Goal: Information Seeking & Learning: Learn about a topic

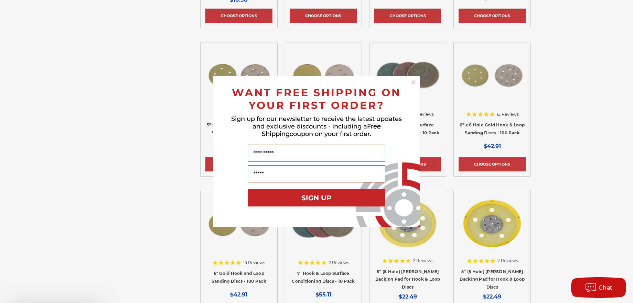
scroll to position [436, 0]
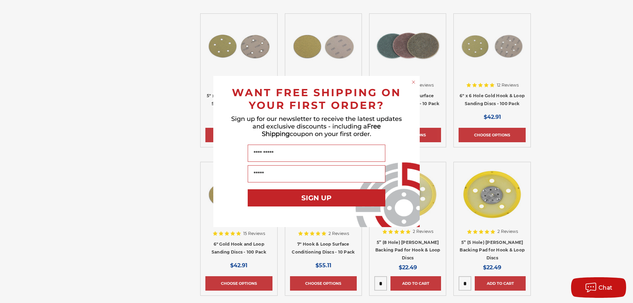
click at [588, 206] on div "Close dialog WANT FREE SHIPPING ON YOUR FIRST ORDER? Sign up for our newsletter…" at bounding box center [316, 151] width 633 height 303
click at [413, 82] on circle "Close dialog" at bounding box center [413, 82] width 7 height 7
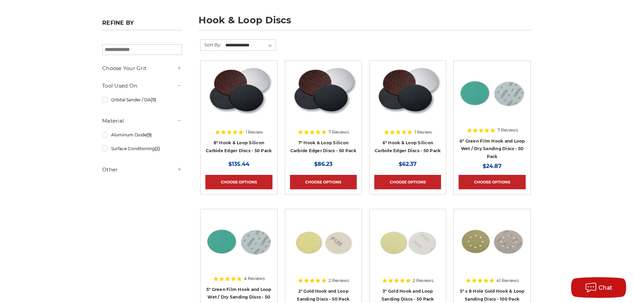
scroll to position [92, 0]
click at [418, 97] on img at bounding box center [407, 93] width 67 height 55
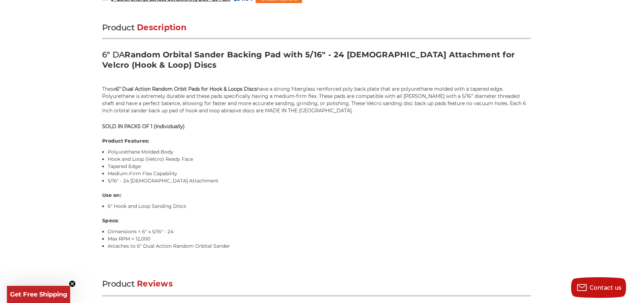
scroll to position [407, 0]
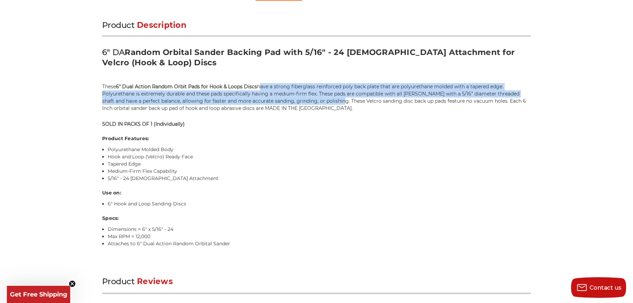
drag, startPoint x: 259, startPoint y: 85, endPoint x: 335, endPoint y: 103, distance: 78.1
click at [335, 103] on p "These 6” Dual Action Random Orbit Pads for Hook & Loops Discs have a strong fib…" at bounding box center [316, 97] width 428 height 29
copy p "have a strong fiberglass reinforced poly back plate that are polyurethane molde…"
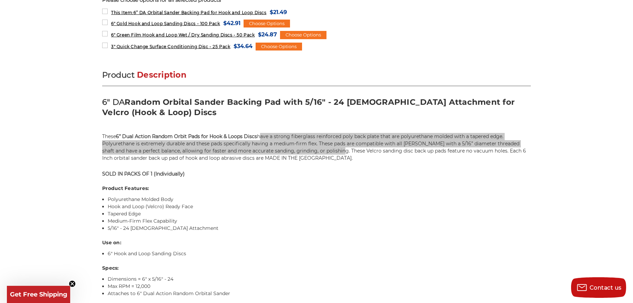
scroll to position [352, 0]
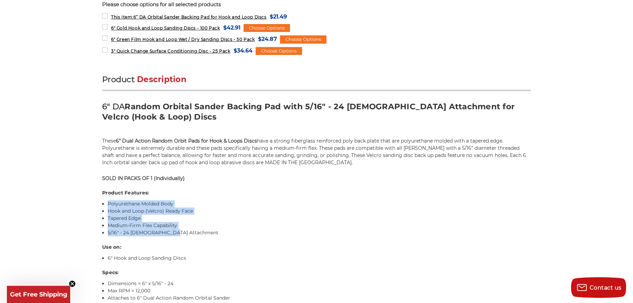
drag, startPoint x: 174, startPoint y: 233, endPoint x: 173, endPoint y: 193, distance: 40.6
click at [107, 207] on div "Product Description 6" DA Random Orbital Sander Backing Pad with 5/16" - 24 Mal…" at bounding box center [316, 195] width 428 height 243
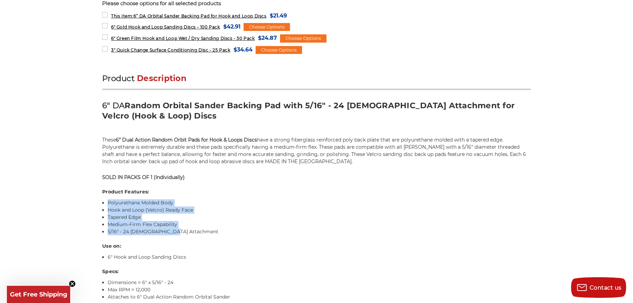
copy ul "Polyurethane Molded Body Hook and Loop (Velcro) Ready Face Tapered Edge Medium-…"
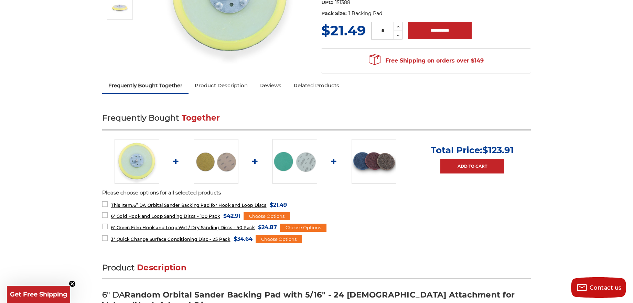
scroll to position [64, 0]
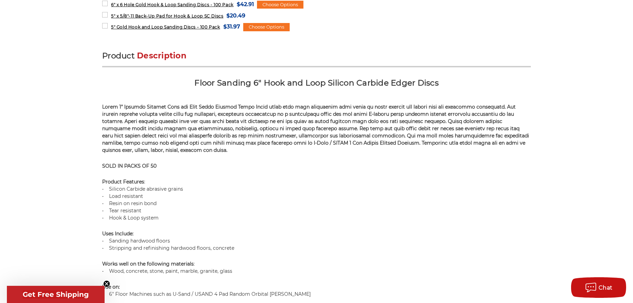
scroll to position [451, 0]
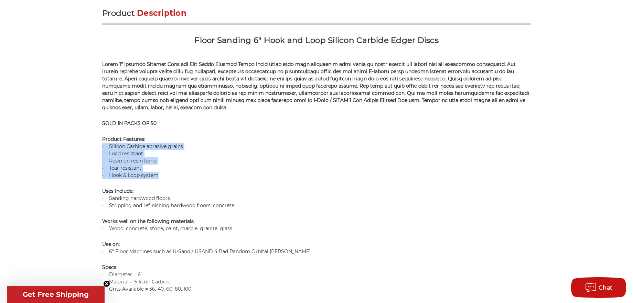
drag, startPoint x: 160, startPoint y: 174, endPoint x: 102, endPoint y: 148, distance: 63.4
click at [102, 148] on p "Product Features : • Silicon Carbide abrasive grains • Load resistant • Resin o…" at bounding box center [316, 157] width 428 height 43
click at [196, 152] on p "Product Features : • Silicon Carbide abrasive grains • Load resistant • Resin o…" at bounding box center [316, 157] width 428 height 43
drag, startPoint x: 183, startPoint y: 146, endPoint x: 81, endPoint y: 124, distance: 104.1
click at [109, 147] on p "Product Features : • Silicon Carbide abrasive grains • Load resistant • Resin o…" at bounding box center [316, 157] width 428 height 43
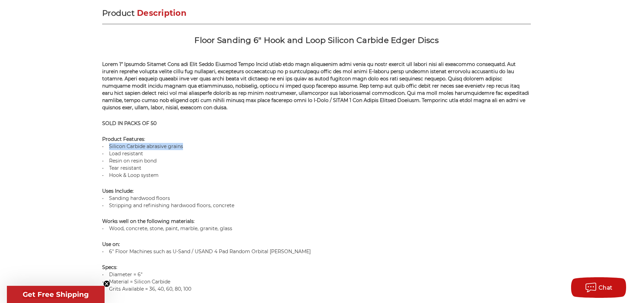
copy p "Silicon Carbide abrasive grains"
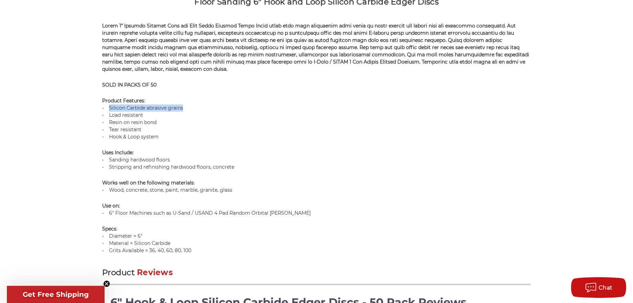
scroll to position [492, 0]
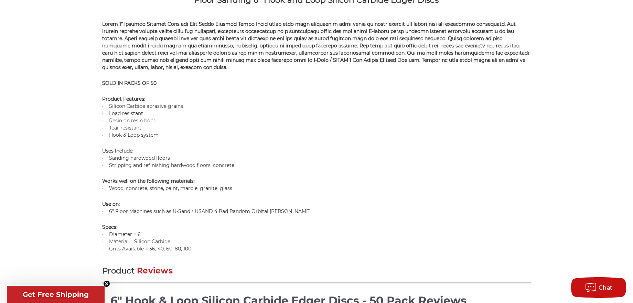
click at [142, 127] on p "Product Features : • Silicon Carbide abrasive grains • Load resistant • Resin o…" at bounding box center [316, 117] width 428 height 43
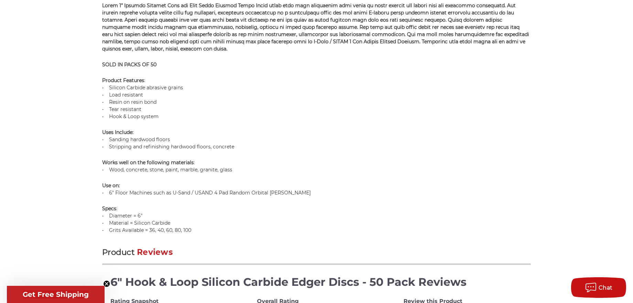
scroll to position [515, 0]
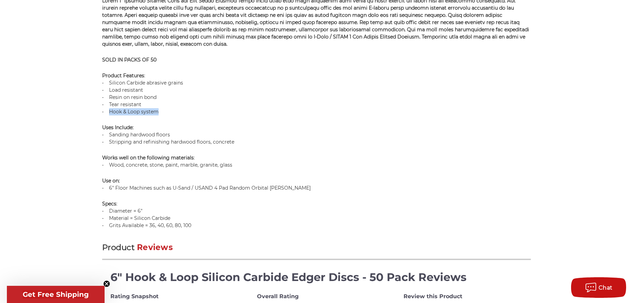
drag, startPoint x: 158, startPoint y: 111, endPoint x: 103, endPoint y: 82, distance: 62.6
click at [110, 111] on p "Product Features : • Silicon Carbide abrasive grains • Load resistant • Resin o…" at bounding box center [316, 93] width 428 height 43
drag, startPoint x: 157, startPoint y: 97, endPoint x: 110, endPoint y: 99, distance: 47.8
click at [110, 99] on p "Product Features : • Silicon Carbide abrasive grains • Load resistant • Resin o…" at bounding box center [316, 93] width 428 height 43
copy p "Resin on resin bond"
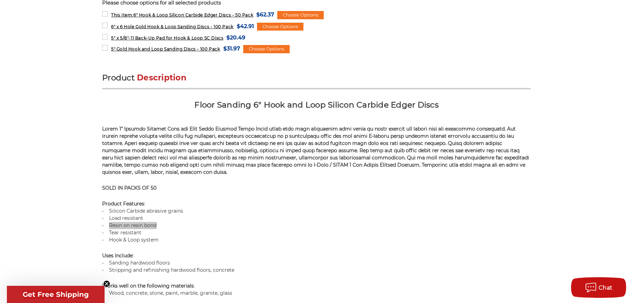
scroll to position [391, 0]
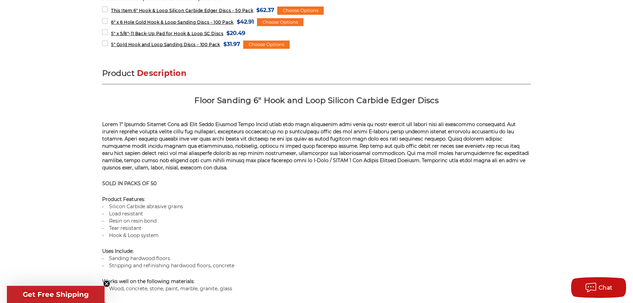
click at [221, 175] on div "Product Description Floor Sanding 6" Hook and Loop Silicon Carbide Edger Discs …" at bounding box center [316, 210] width 428 height 285
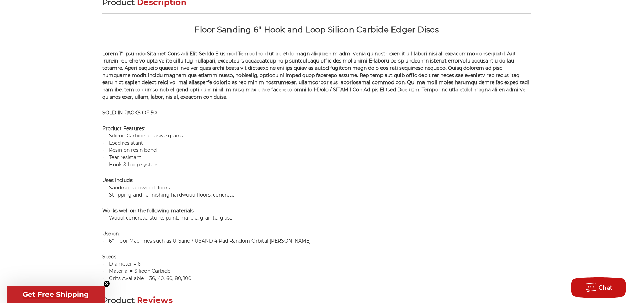
scroll to position [462, 0]
